Goal: Transaction & Acquisition: Purchase product/service

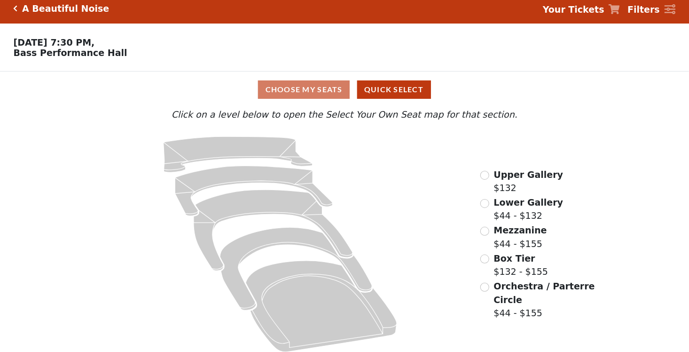
scroll to position [16, 0]
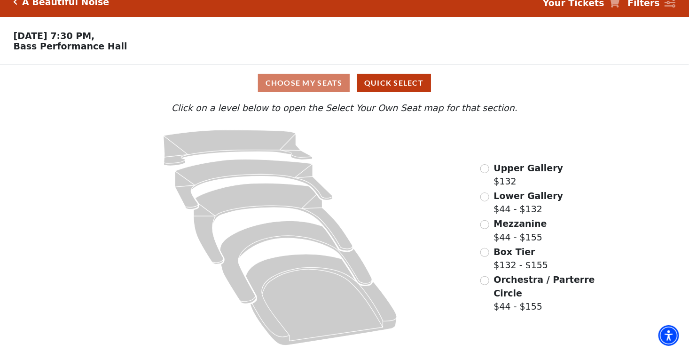
click at [51, 26] on div "Choose Your Own Seats Oct 30 2025, 7:30 PM, Bass Performance Hall" at bounding box center [258, 40] width 517 height 47
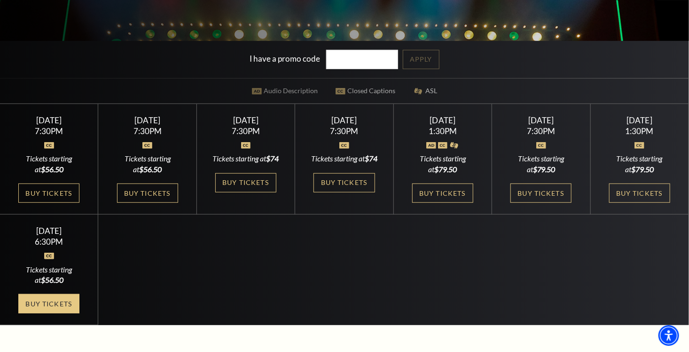
click at [52, 310] on link "Buy Tickets" at bounding box center [48, 303] width 61 height 19
click at [646, 156] on div "Tickets starting at $79.50" at bounding box center [640, 163] width 76 height 21
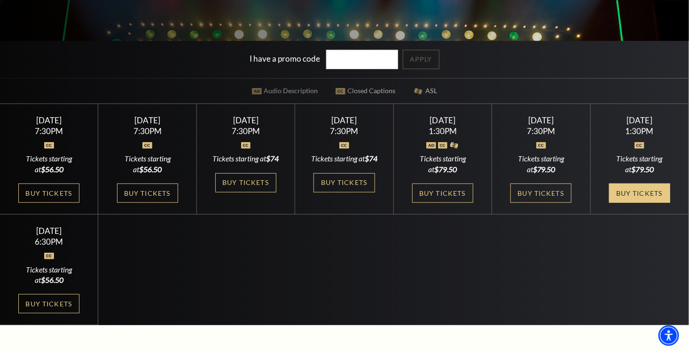
click at [638, 190] on link "Buy Tickets" at bounding box center [639, 192] width 61 height 19
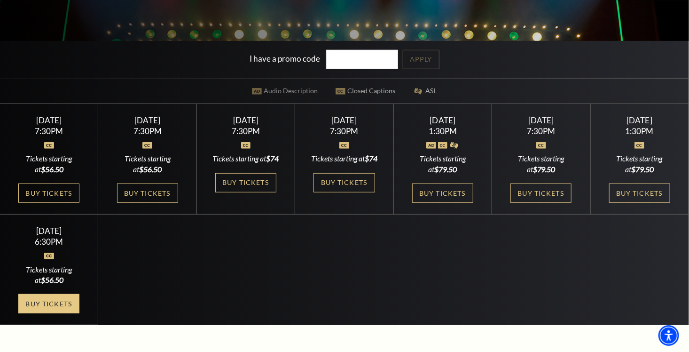
click at [56, 313] on link "Buy Tickets" at bounding box center [48, 303] width 61 height 19
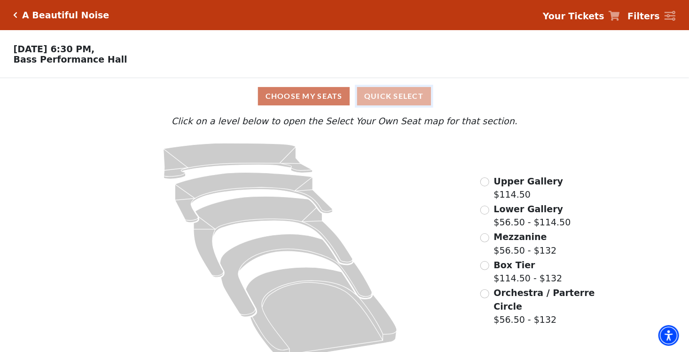
click at [414, 101] on button "Quick Select" at bounding box center [394, 96] width 74 height 18
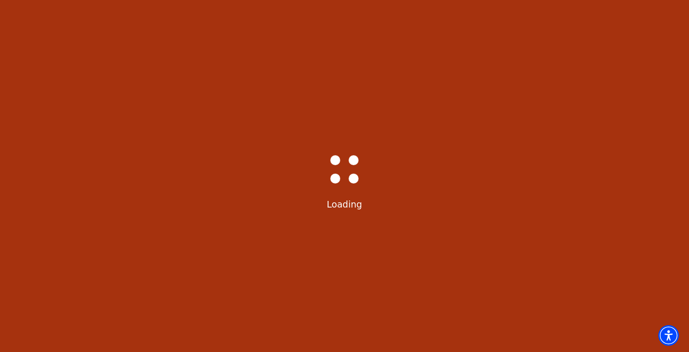
select select "6227"
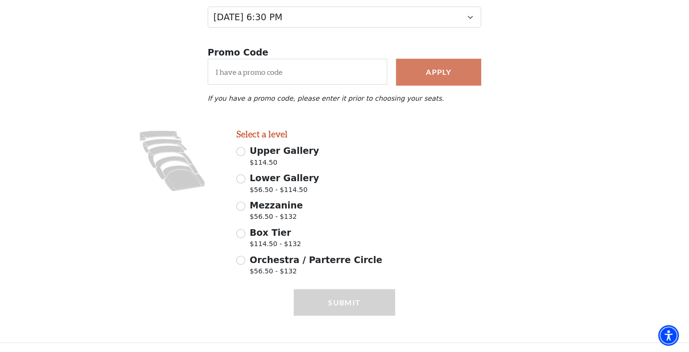
scroll to position [142, 0]
click at [243, 258] on input "Orchestra / Parterre Circle $56.50 - $132" at bounding box center [240, 260] width 9 height 9
radio input "true"
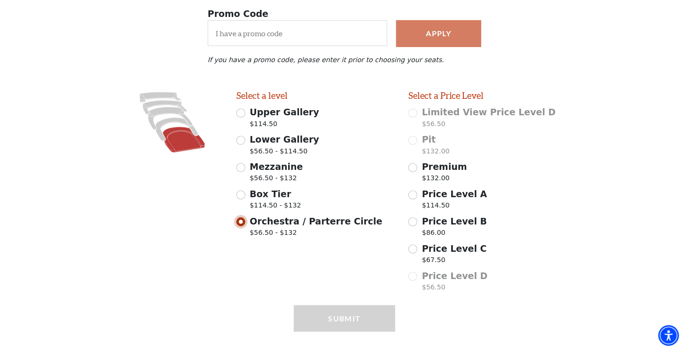
scroll to position [197, 0]
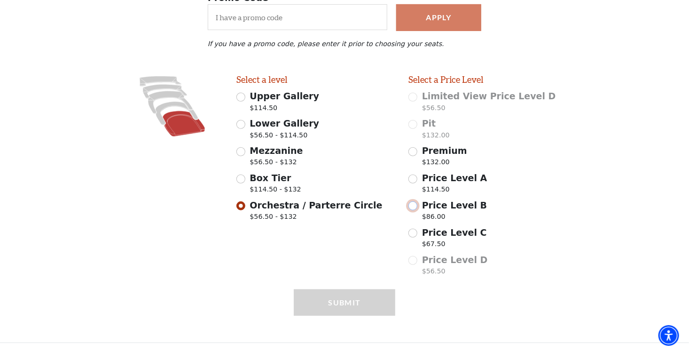
click at [414, 205] on input "Price Level B $86.00" at bounding box center [413, 205] width 9 height 9
radio input "true"
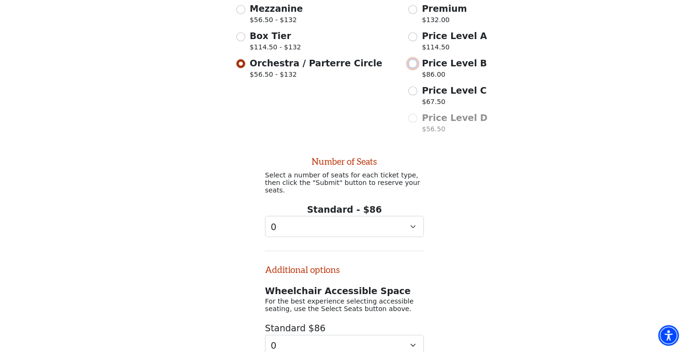
scroll to position [411, 0]
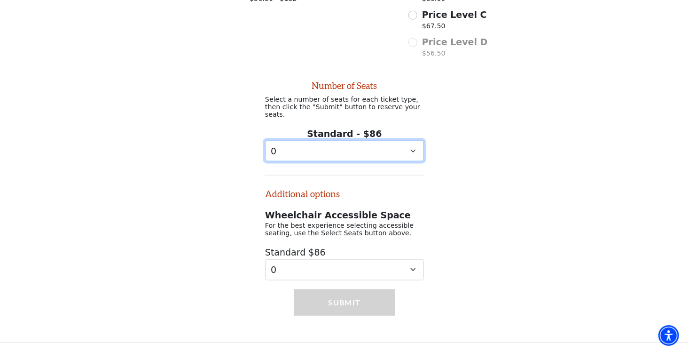
click at [413, 148] on select "0 1 2 3 4" at bounding box center [344, 150] width 159 height 21
select select "2"
click at [265, 140] on select "0 1 2 3 4" at bounding box center [344, 150] width 159 height 21
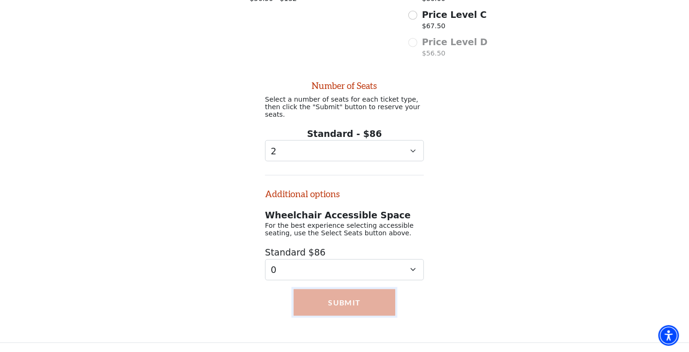
click at [355, 300] on button "Submit" at bounding box center [345, 302] width 102 height 26
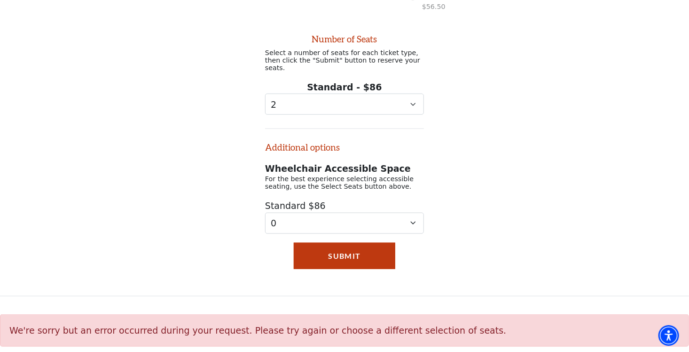
scroll to position [461, 0]
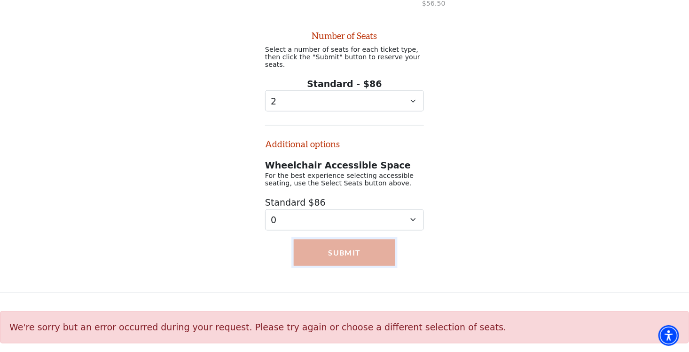
click at [352, 250] on button "Submit" at bounding box center [345, 252] width 102 height 26
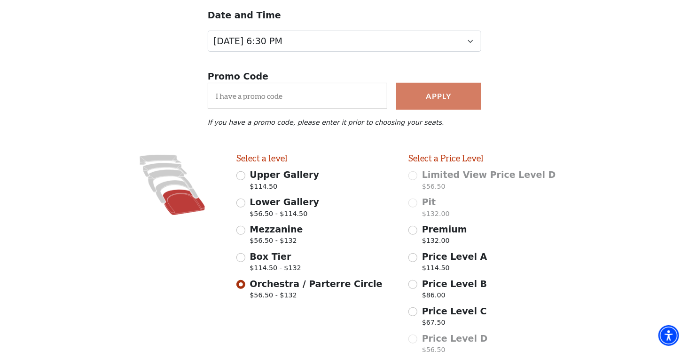
scroll to position [85, 0]
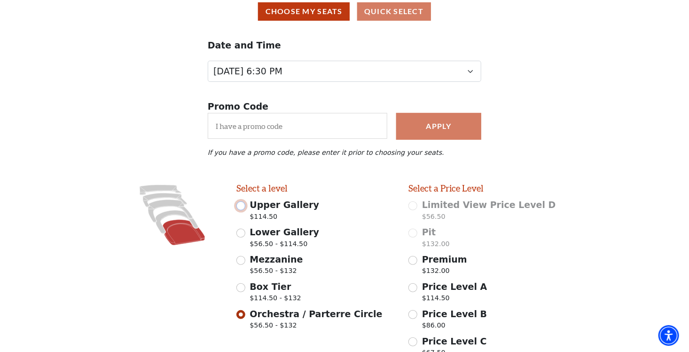
click at [240, 209] on input "Upper Gallery $114.50" at bounding box center [240, 205] width 9 height 9
radio input "true"
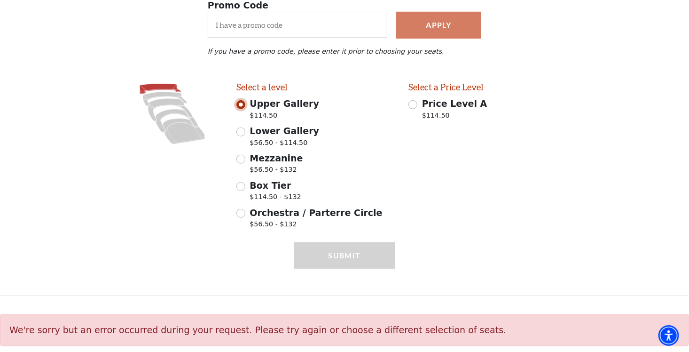
scroll to position [192, 0]
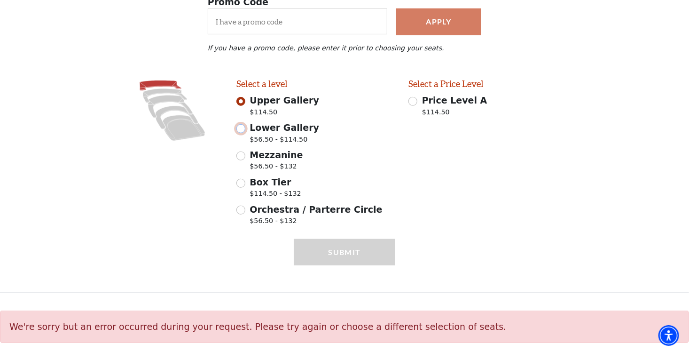
click at [245, 129] on input "Lower Gallery $56.50 - $114.50" at bounding box center [240, 128] width 9 height 9
radio input "true"
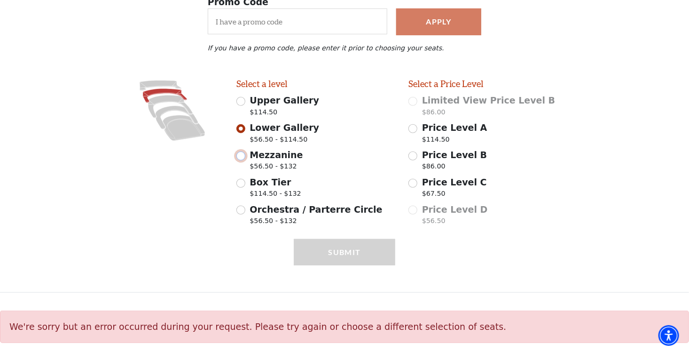
click at [243, 156] on input "Mezzanine $56.50 - $132" at bounding box center [240, 155] width 9 height 9
radio input "true"
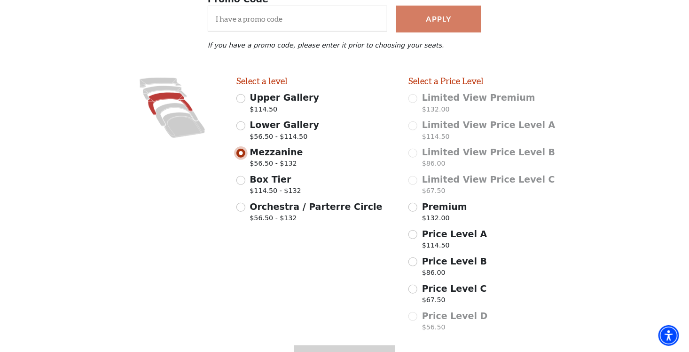
scroll to position [271, 0]
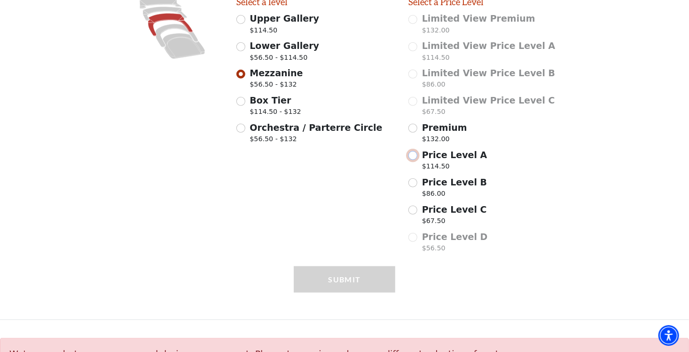
click at [410, 159] on input "Price Level A $114.50" at bounding box center [413, 155] width 9 height 9
radio input "true"
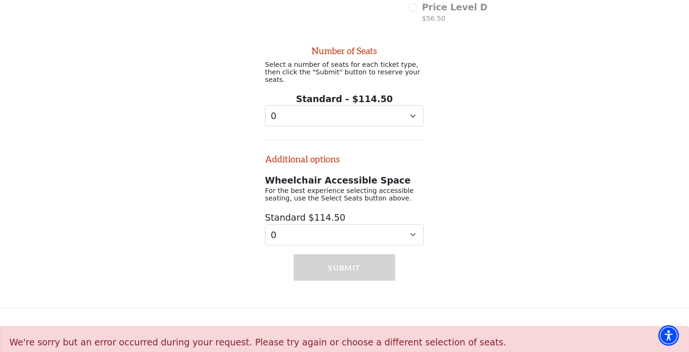
scroll to position [515, 0]
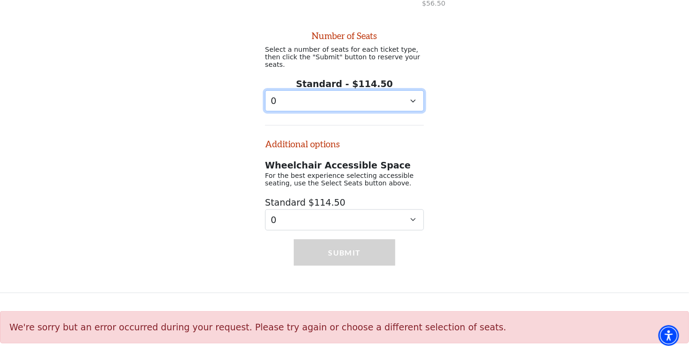
click at [414, 96] on select "0 1 2 3 4 5 6 7 8 9" at bounding box center [344, 100] width 159 height 21
select select "2"
click at [265, 90] on select "0 1 2 3 4 5 6 7 8 9" at bounding box center [344, 100] width 159 height 21
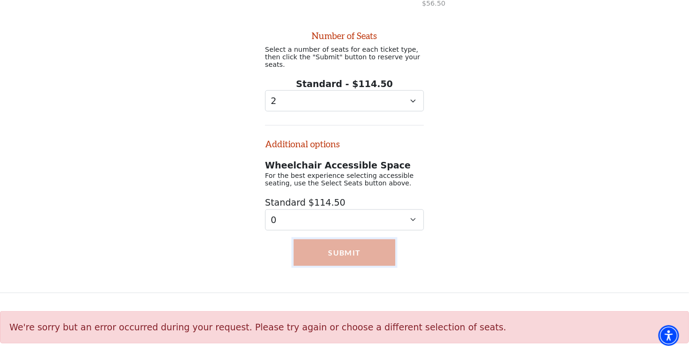
click at [364, 256] on button "Submit" at bounding box center [345, 252] width 102 height 26
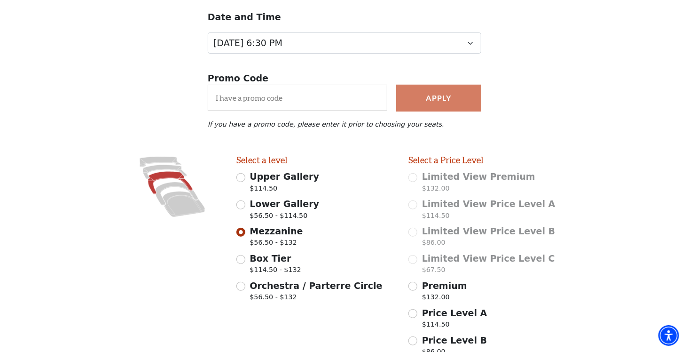
scroll to position [0, 0]
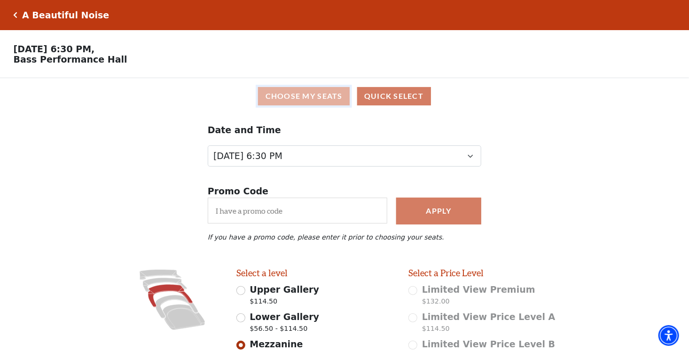
click at [307, 100] on button "Choose My Seats" at bounding box center [304, 96] width 92 height 18
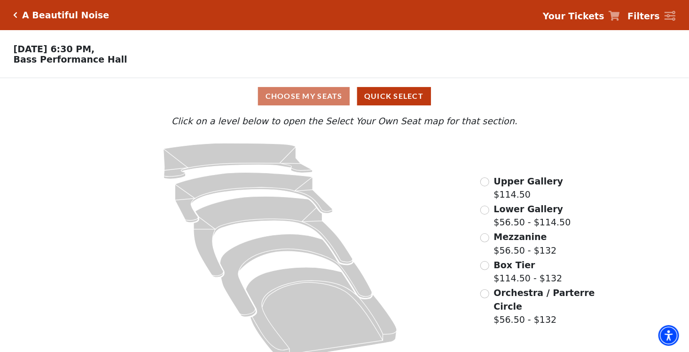
scroll to position [16, 0]
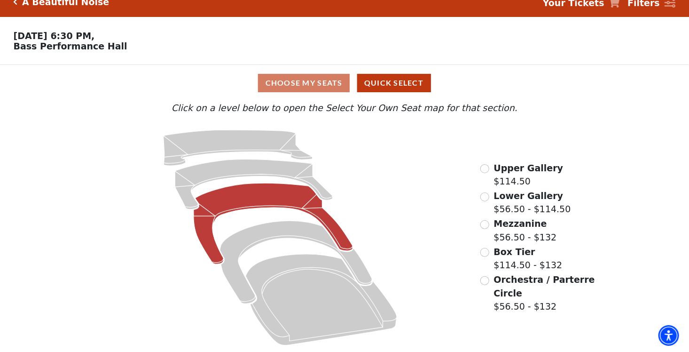
click at [270, 199] on icon at bounding box center [273, 223] width 159 height 81
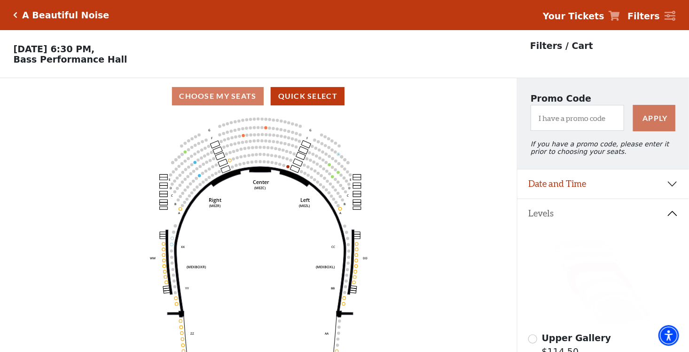
scroll to position [47, 0]
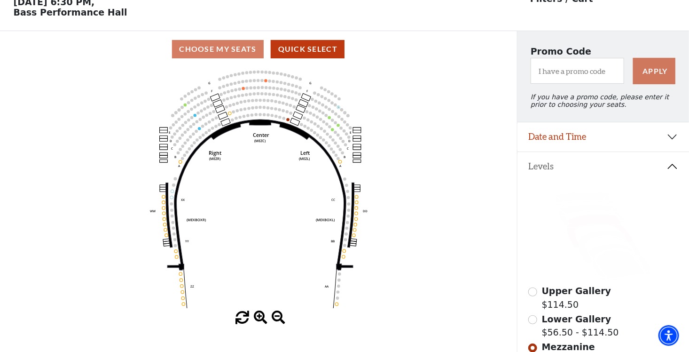
click at [244, 52] on div "Choose My Seats Quick Select" at bounding box center [258, 49] width 517 height 18
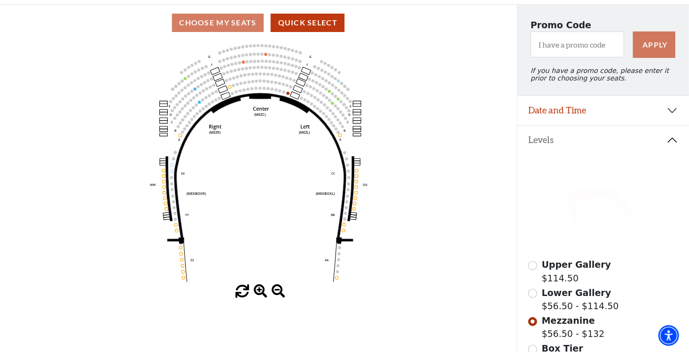
scroll to position [94, 0]
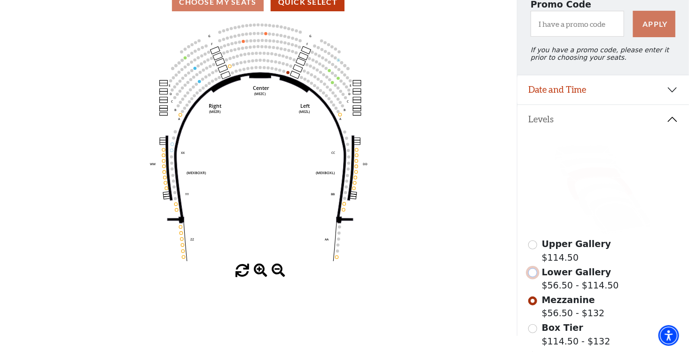
click at [531, 275] on input "Lower Gallery$56.50 - $114.50\a" at bounding box center [532, 272] width 9 height 9
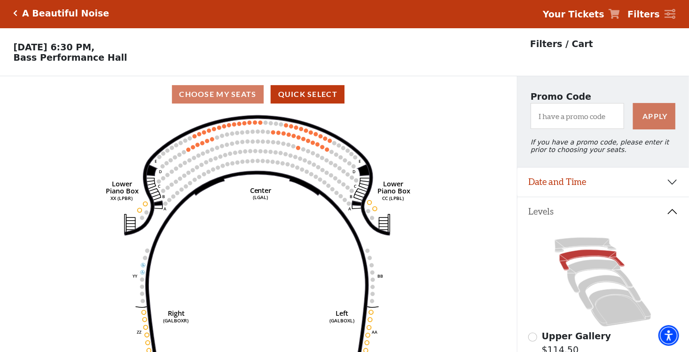
scroll to position [0, 0]
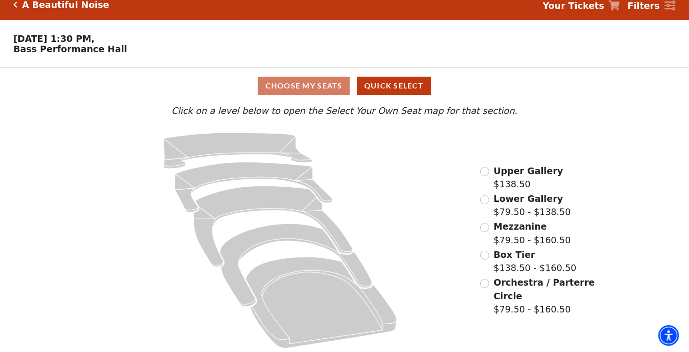
scroll to position [16, 0]
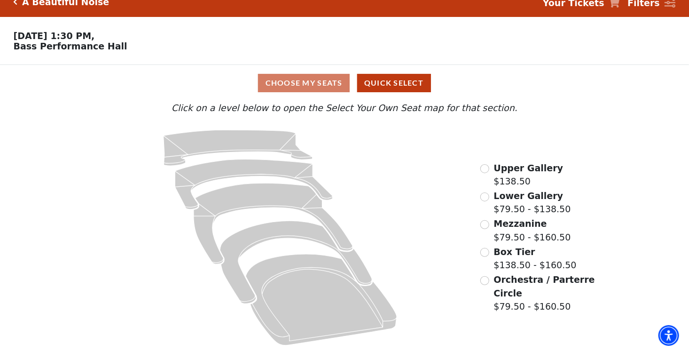
click at [298, 81] on div "Choose My Seats Quick Select" at bounding box center [344, 83] width 517 height 18
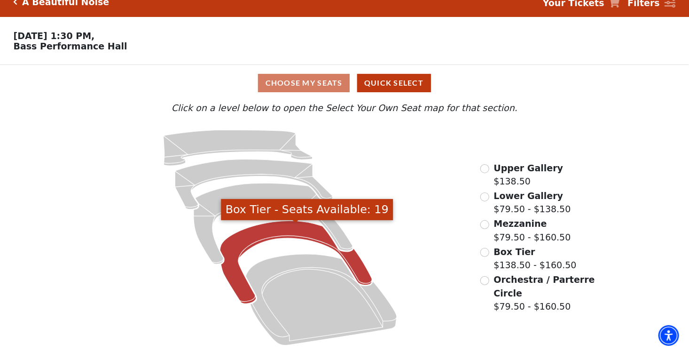
click at [289, 229] on icon "Box Tier - Seats Available: 19" at bounding box center [296, 262] width 152 height 83
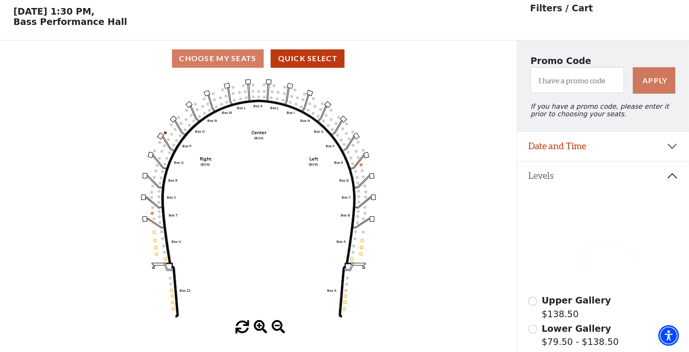
scroll to position [43, 0]
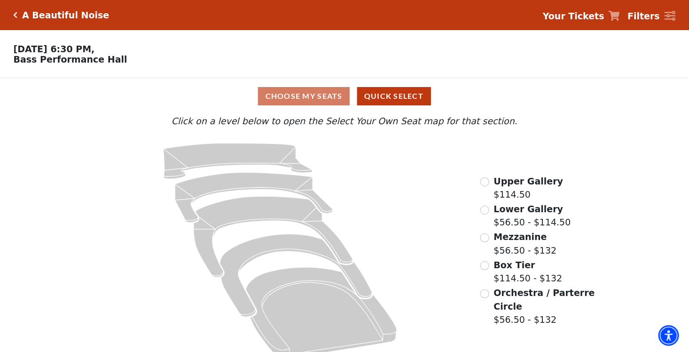
scroll to position [16, 0]
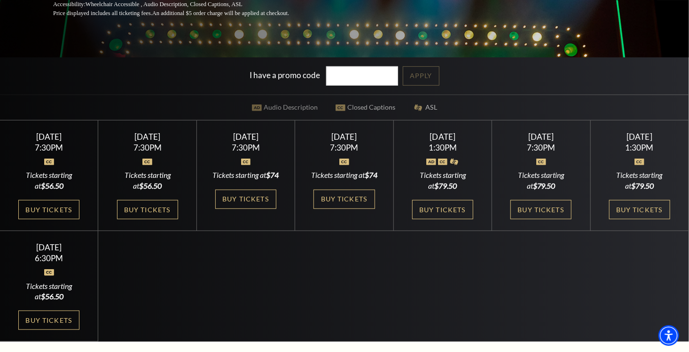
scroll to position [235, 0]
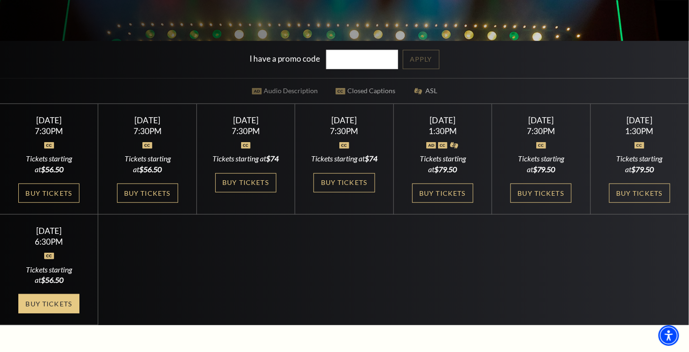
click at [58, 313] on link "Buy Tickets" at bounding box center [48, 303] width 61 height 19
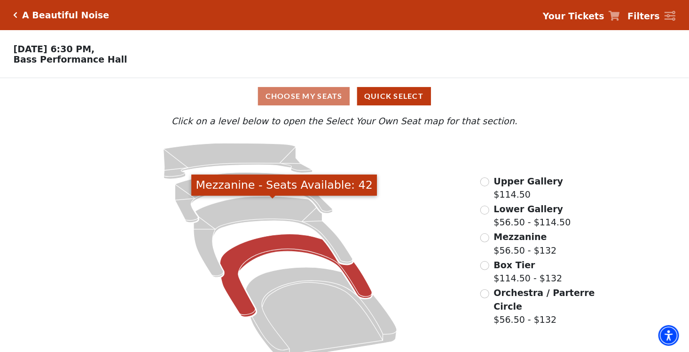
drag, startPoint x: 276, startPoint y: 213, endPoint x: 278, endPoint y: 240, distance: 26.9
click at [278, 239] on icon at bounding box center [280, 250] width 374 height 228
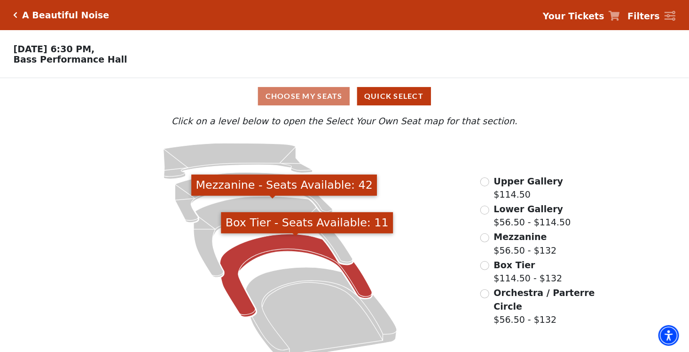
click at [278, 244] on icon "Box Tier - Seats Available: 11" at bounding box center [296, 275] width 152 height 83
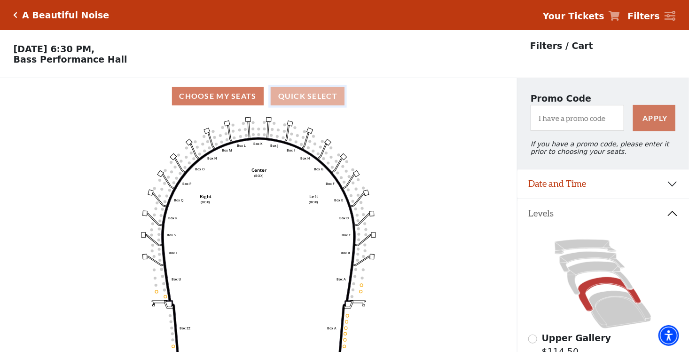
click at [293, 98] on button "Quick Select" at bounding box center [308, 96] width 74 height 18
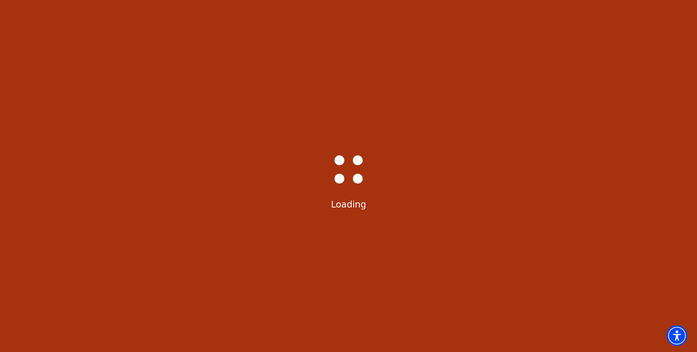
select select "6227"
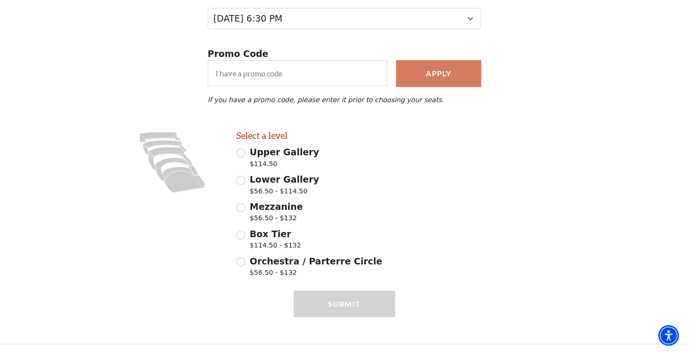
scroll to position [141, 0]
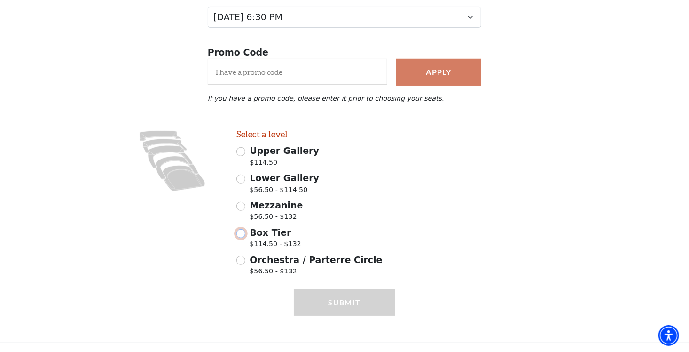
click at [243, 234] on input "Box Tier $114.50 - $132" at bounding box center [240, 233] width 9 height 9
radio input "true"
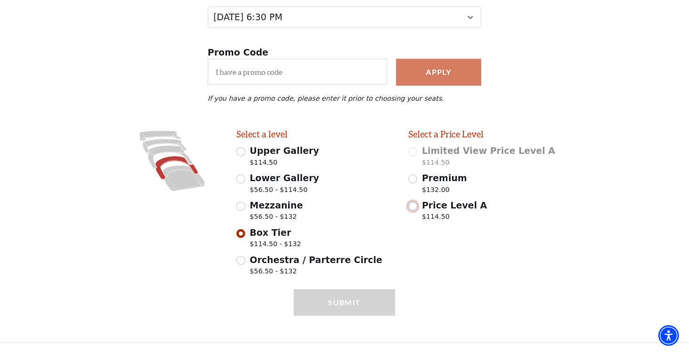
click at [412, 207] on input "Price Level A $114.50" at bounding box center [413, 206] width 9 height 9
radio input "true"
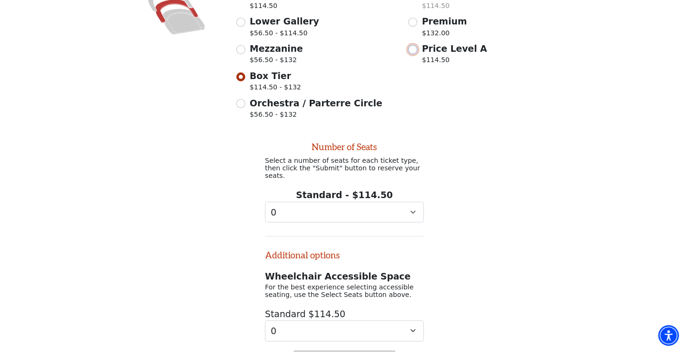
scroll to position [356, 0]
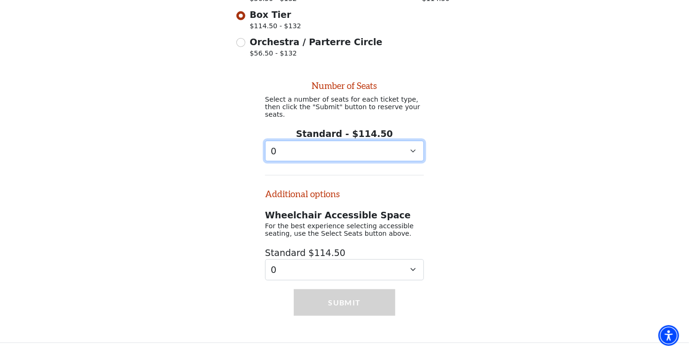
click at [412, 150] on select "0 1 2 3 4 5 6 7 8 9" at bounding box center [344, 151] width 159 height 21
select select "2"
click at [265, 141] on select "0 1 2 3 4 5 6 7 8 9" at bounding box center [344, 151] width 159 height 21
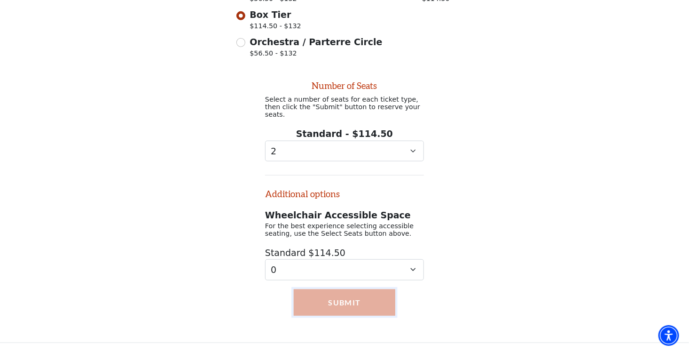
click at [347, 302] on button "Submit" at bounding box center [345, 302] width 102 height 26
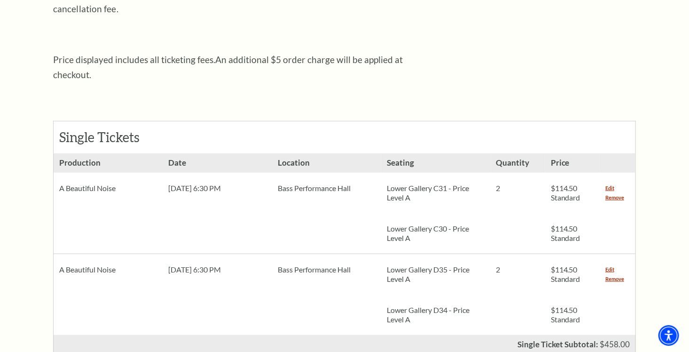
scroll to position [329, 0]
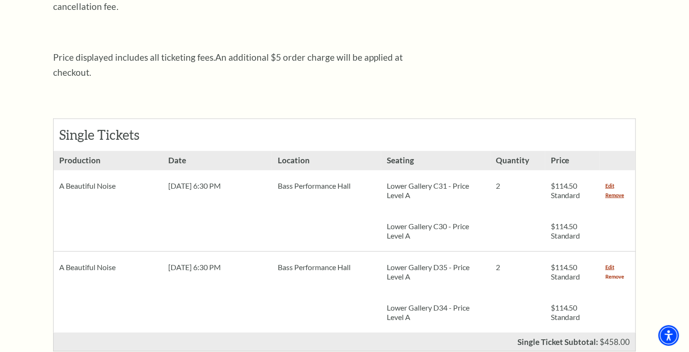
click at [608, 272] on link "Remove" at bounding box center [615, 276] width 19 height 9
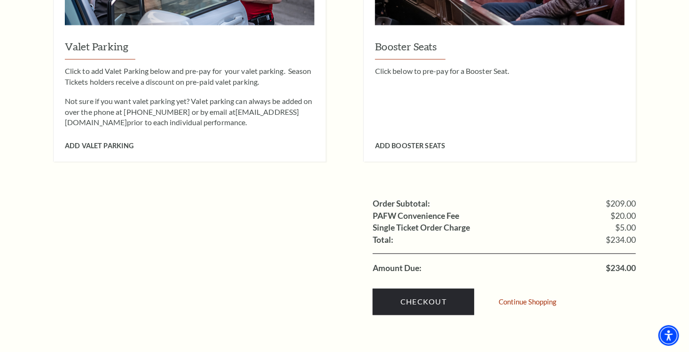
scroll to position [799, 0]
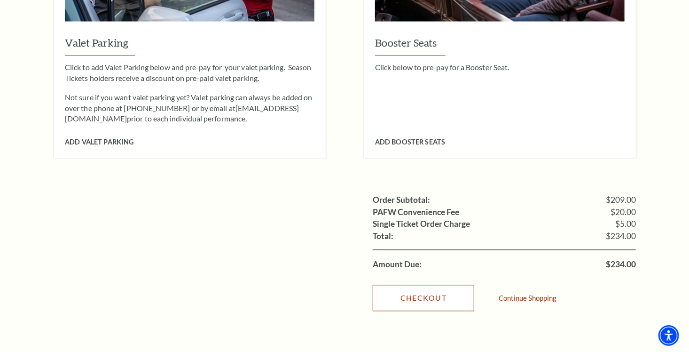
click at [426, 287] on link "Checkout" at bounding box center [424, 298] width 102 height 26
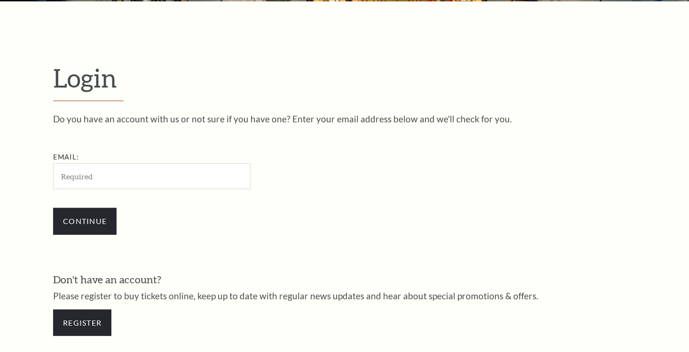
scroll to position [273, 0]
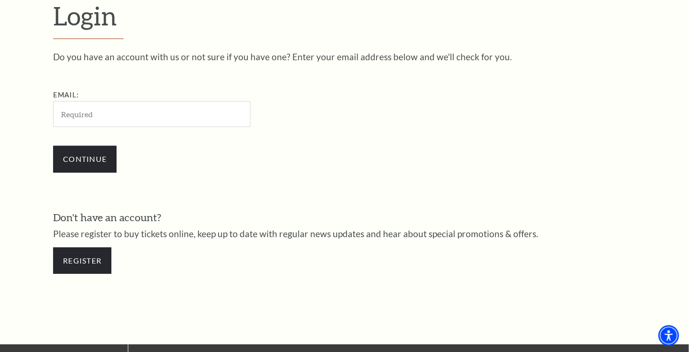
click at [87, 116] on input "Email:" at bounding box center [151, 114] width 197 height 26
type input "[EMAIL_ADDRESS][DOMAIN_NAME]"
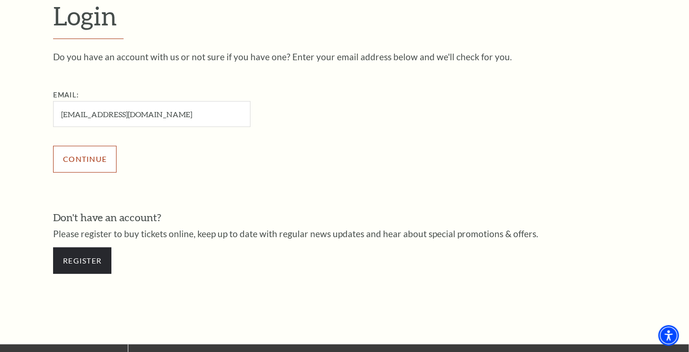
click at [84, 164] on input "Continue" at bounding box center [84, 159] width 63 height 26
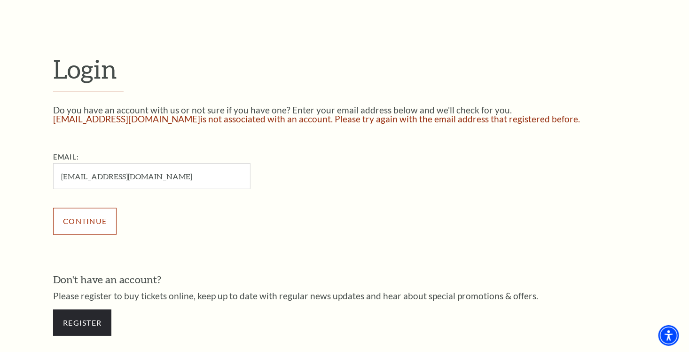
click at [72, 219] on input "Continue" at bounding box center [84, 221] width 63 height 26
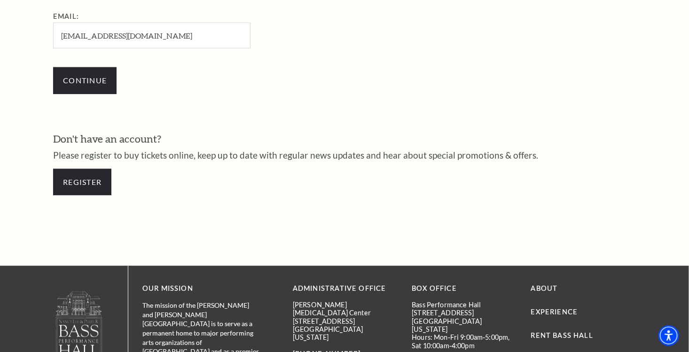
scroll to position [361, 0]
click at [76, 179] on link "Register" at bounding box center [82, 181] width 58 height 26
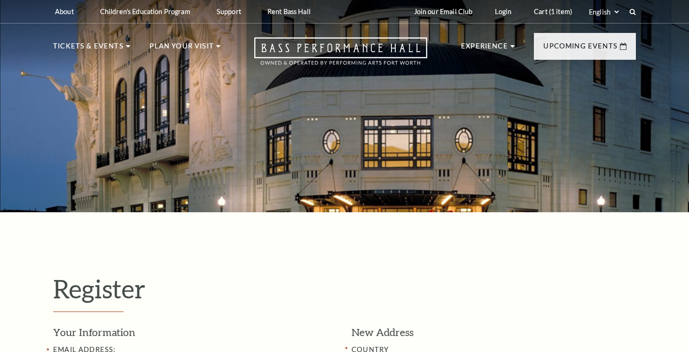
select select "1"
select select "[GEOGRAPHIC_DATA]"
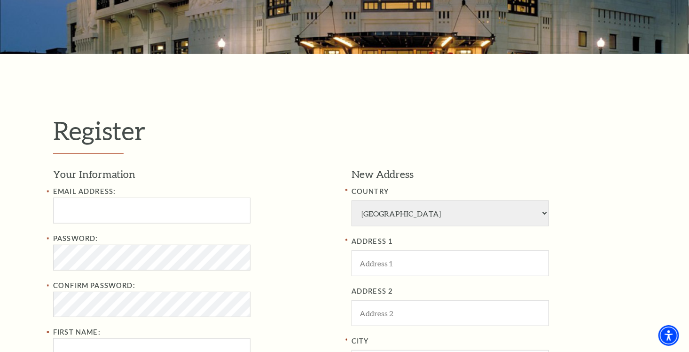
scroll to position [188, 0]
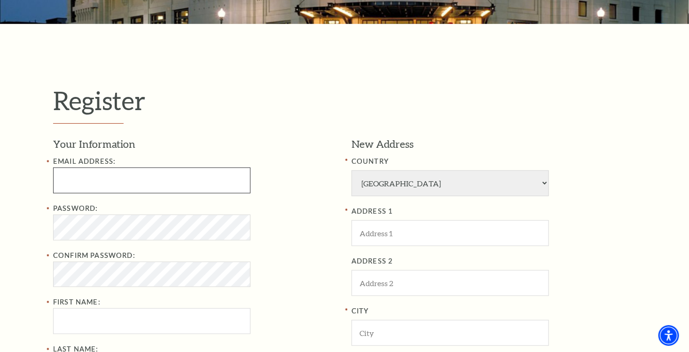
click at [104, 182] on input "Email Address:" at bounding box center [151, 180] width 197 height 26
type input "[EMAIL_ADDRESS][DOMAIN_NAME]"
type input "[PERSON_NAME]"
type input "Tryon"
type input "2484085188"
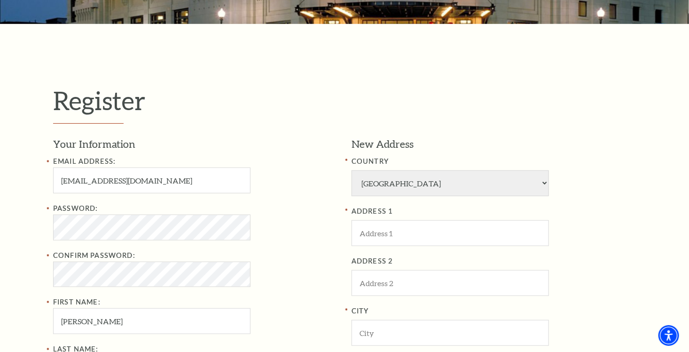
type input "2803 Brookshire Drive"
type input "Brookshire Drive"
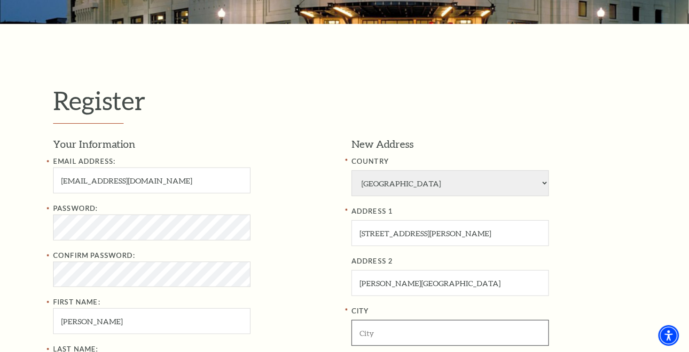
type input "Southlake"
type input "76092"
type input "248-408-5188"
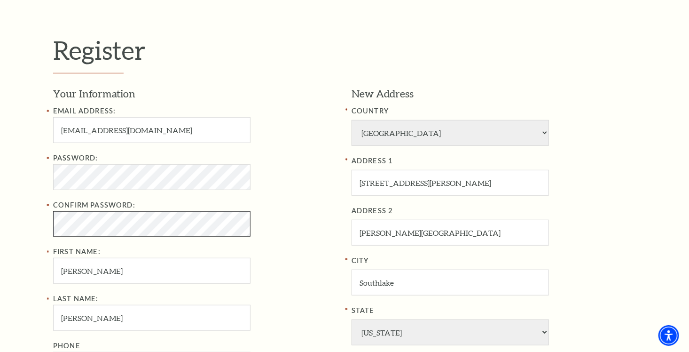
scroll to position [235, 0]
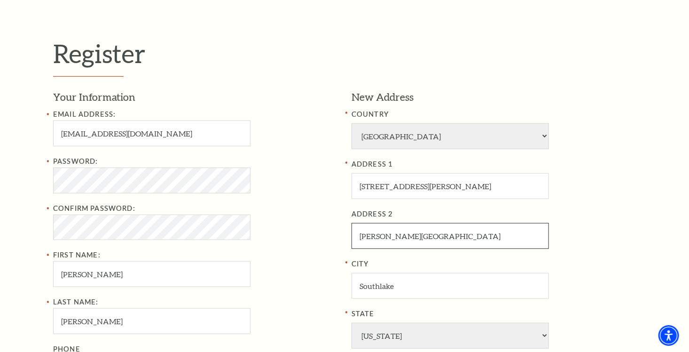
click at [433, 239] on input "Brookshire Drive" at bounding box center [450, 236] width 197 height 26
type input "B"
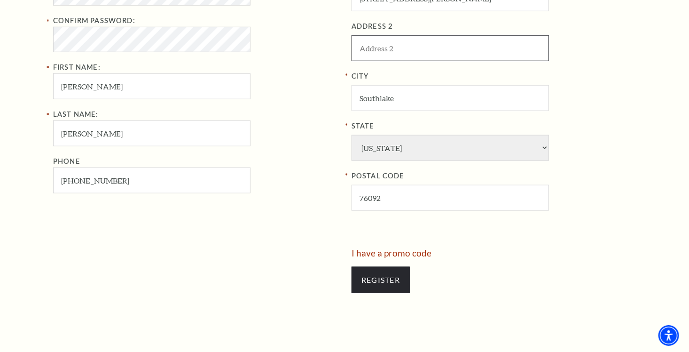
scroll to position [423, 0]
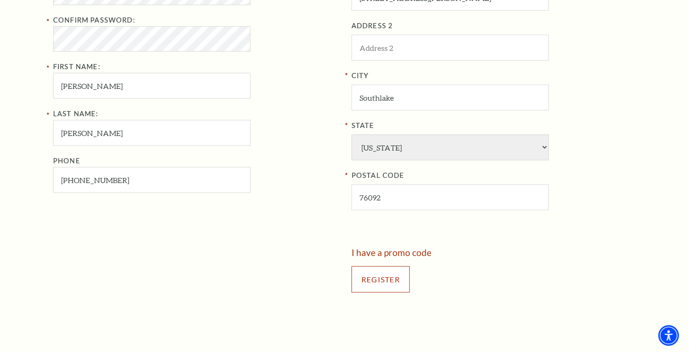
click at [373, 282] on input "Register" at bounding box center [381, 279] width 58 height 26
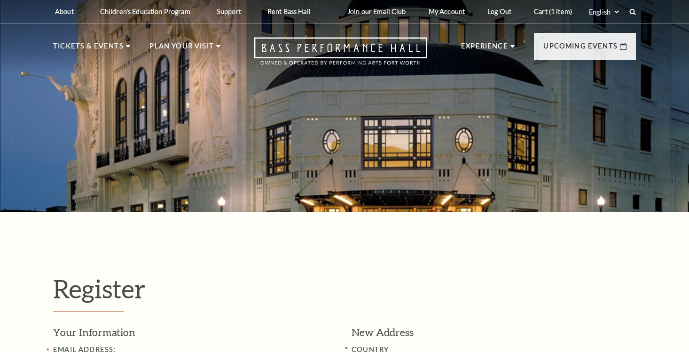
select select "1"
select select "TX"
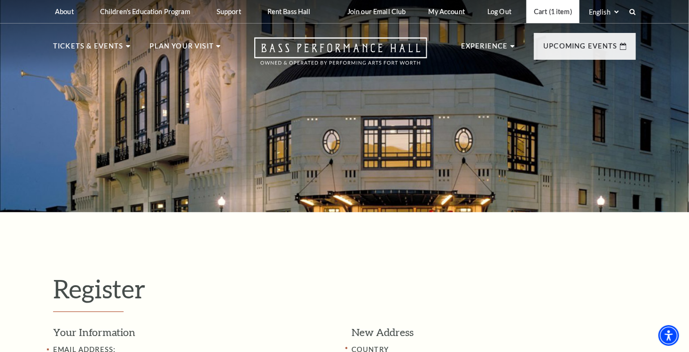
click at [550, 11] on link "Cart (1 item)" at bounding box center [553, 11] width 53 height 23
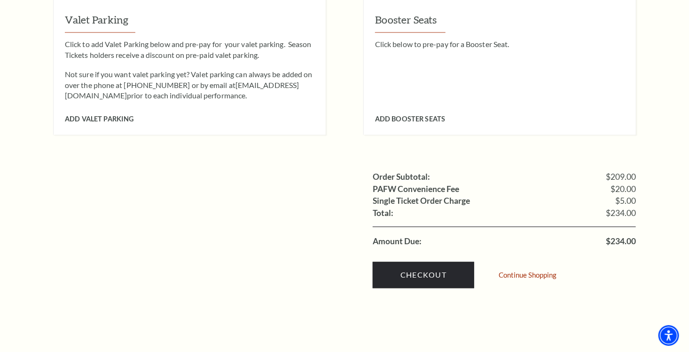
scroll to position [846, 0]
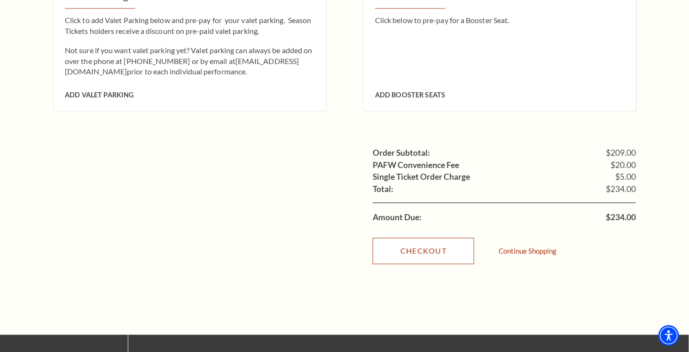
click at [410, 240] on link "Checkout" at bounding box center [424, 251] width 102 height 26
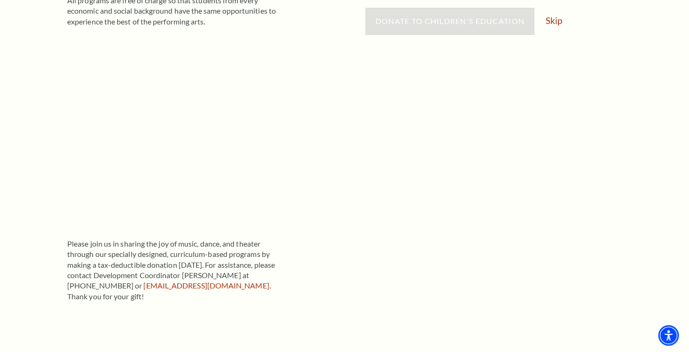
scroll to position [112, 0]
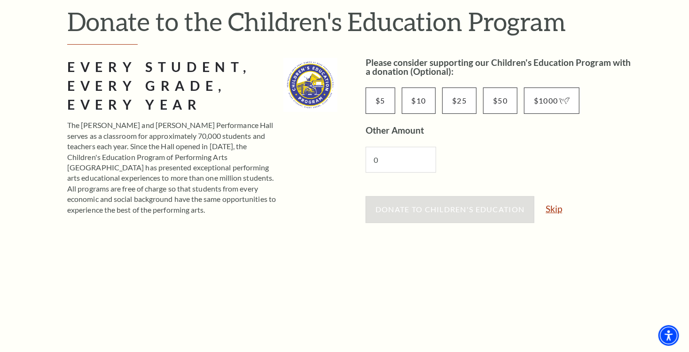
click at [557, 209] on link "Skip" at bounding box center [554, 208] width 16 height 9
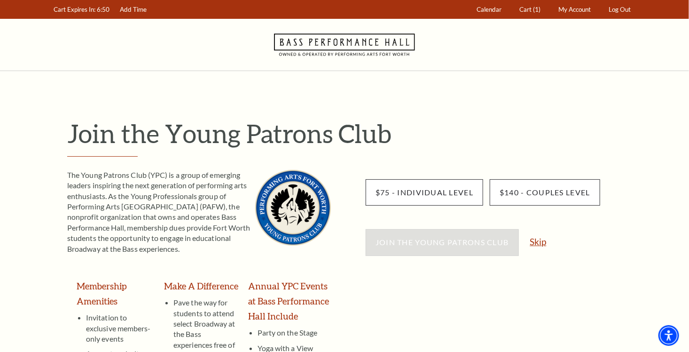
click at [537, 241] on link "Skip" at bounding box center [538, 241] width 16 height 9
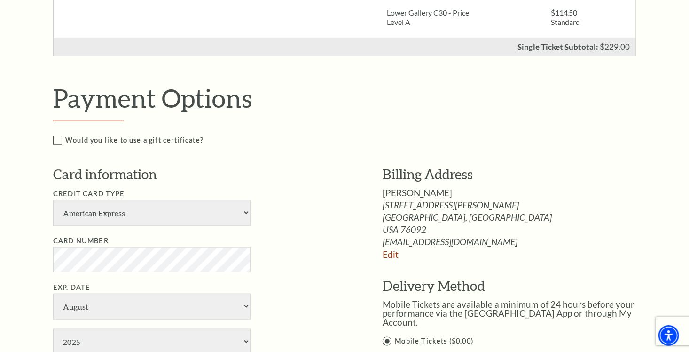
scroll to position [376, 0]
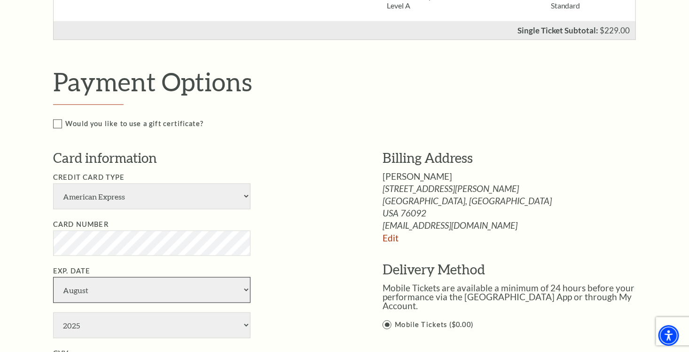
click at [246, 289] on select "January February March April May June July August September October November De…" at bounding box center [151, 290] width 197 height 26
select select "9"
click at [53, 277] on select "January February March April May June July August September October November De…" at bounding box center [151, 290] width 197 height 26
click at [246, 324] on select "2025 2026 2027 2028 2029 2030 2031 2032 2033 2034" at bounding box center [151, 325] width 197 height 26
select select "2026"
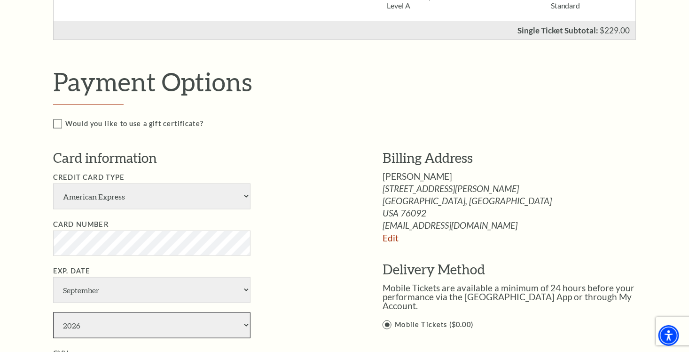
click at [53, 312] on select "2025 2026 2027 2028 2029 2030 2031 2032 2033 2034" at bounding box center [151, 325] width 197 height 26
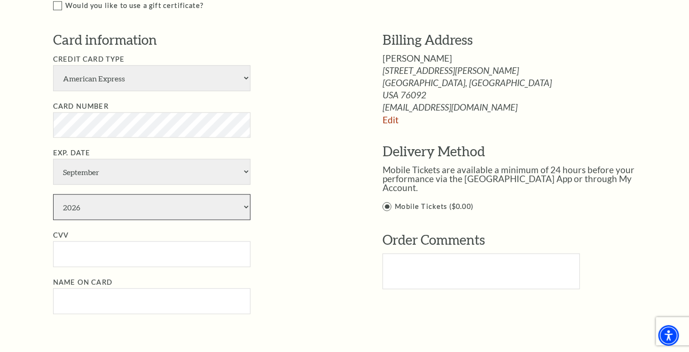
scroll to position [517, 0]
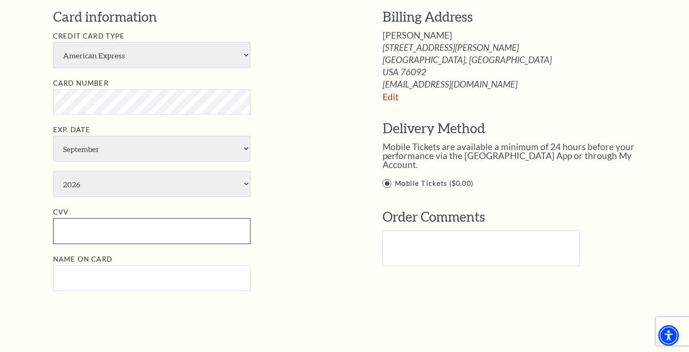
click at [100, 231] on input "CVV" at bounding box center [151, 231] width 197 height 26
type input "0427"
click at [84, 274] on input "Name on Card" at bounding box center [151, 278] width 197 height 26
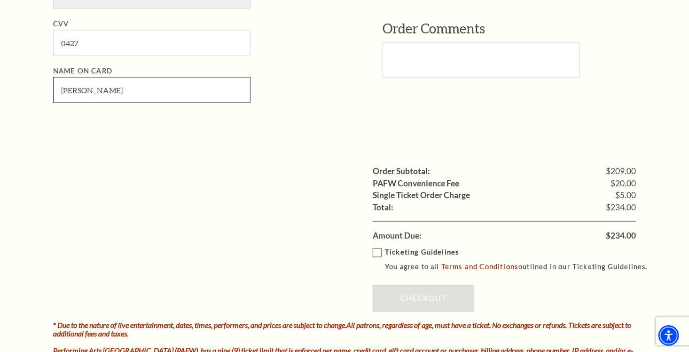
scroll to position [752, 0]
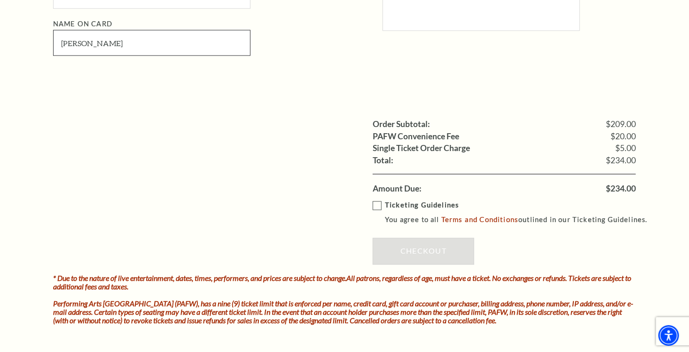
type input "Elizabeth C Tryon"
click at [374, 203] on label "Ticketing Guidelines You agree to all Terms and Conditions outlined in our Tick…" at bounding box center [515, 213] width 284 height 26
click at [0, 0] on input "Ticketing Guidelines You agree to all Terms and Conditions outlined in our Tick…" at bounding box center [0, 0] width 0 height 0
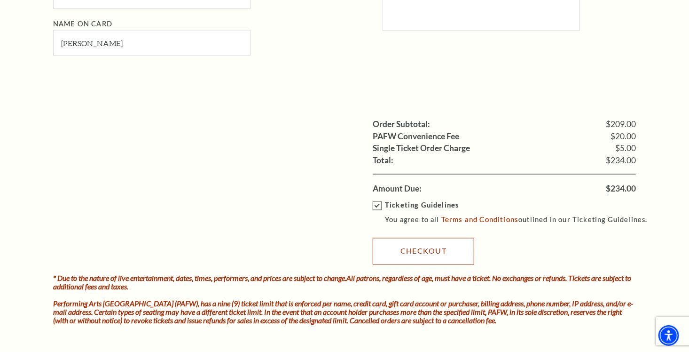
click at [424, 246] on link "Checkout" at bounding box center [424, 251] width 102 height 26
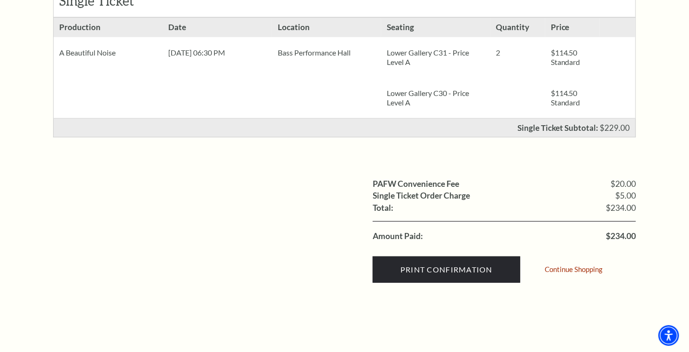
scroll to position [235, 0]
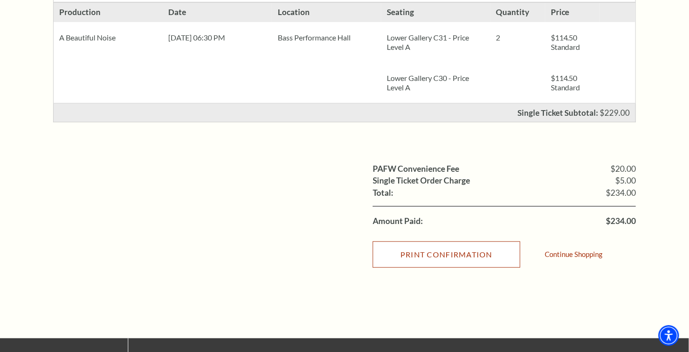
click at [457, 253] on input "Print Confirmation" at bounding box center [447, 254] width 148 height 26
click at [462, 256] on input "Print Confirmation" at bounding box center [447, 254] width 148 height 26
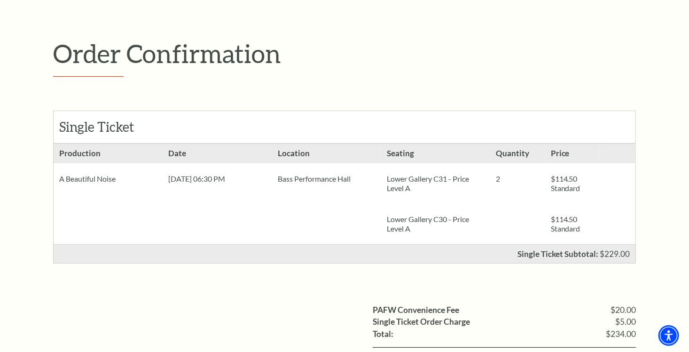
scroll to position [0, 0]
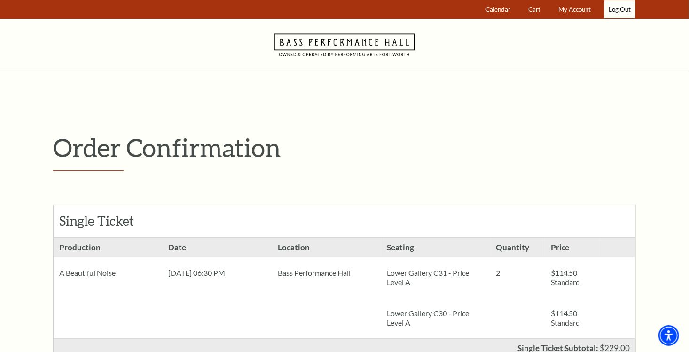
click at [627, 7] on link "Log Out" at bounding box center [620, 9] width 31 height 18
